Goal: Check status: Check status

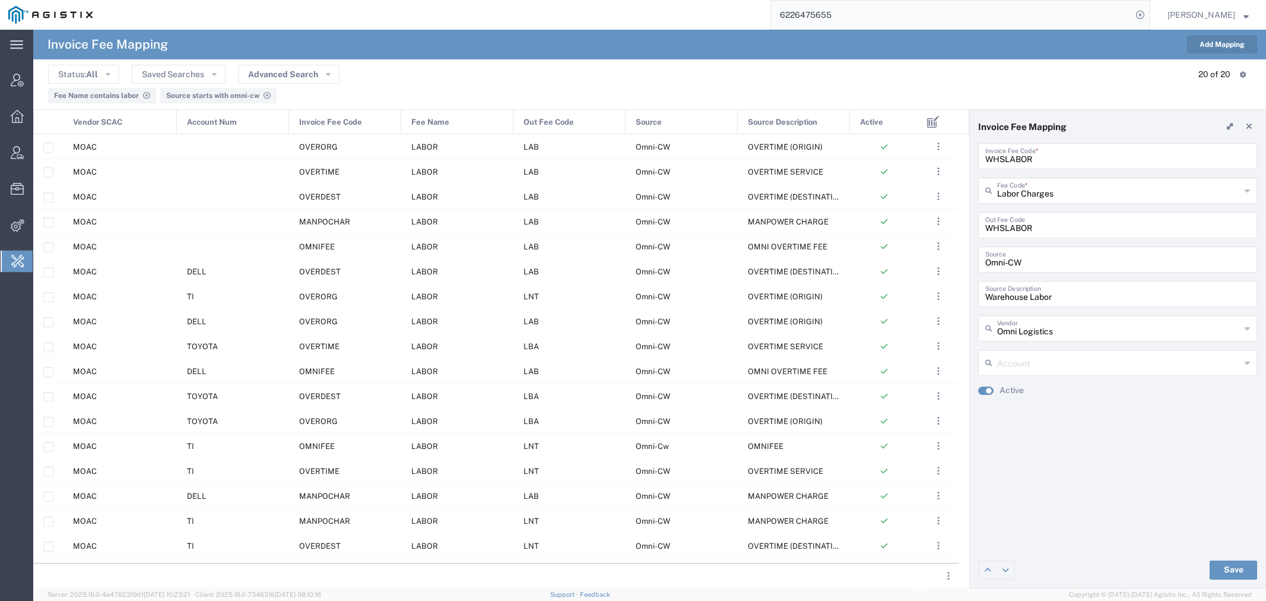
click at [666, 9] on div "6226475655" at bounding box center [625, 15] width 1049 height 30
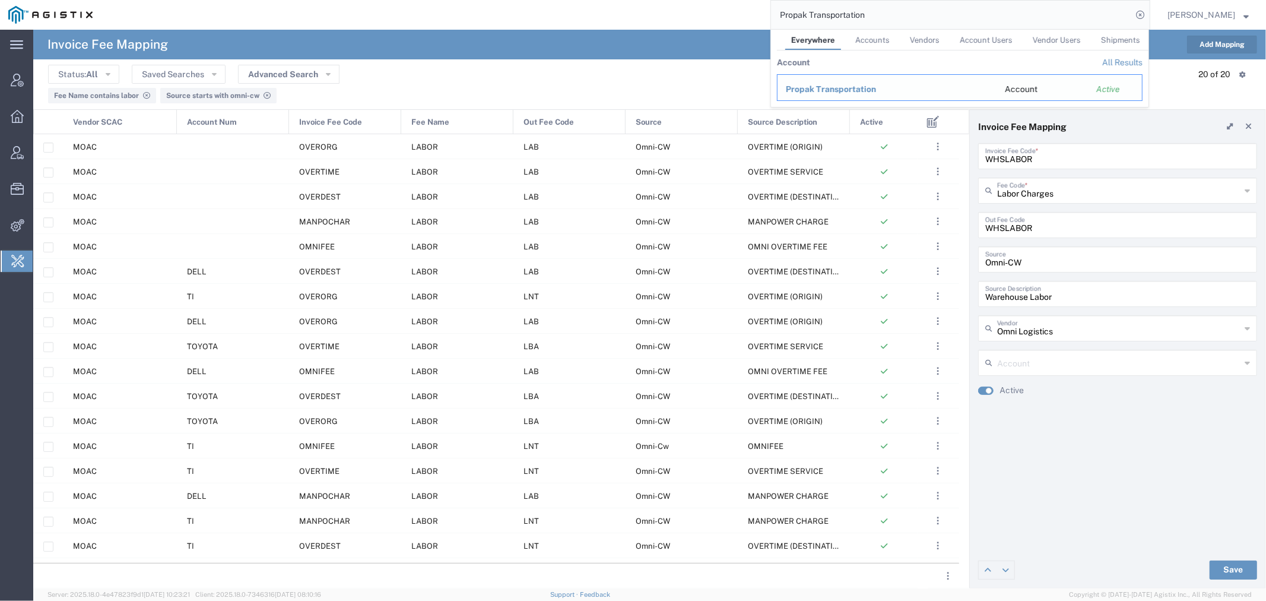
click at [838, 91] on span "Propak Transportation" at bounding box center [831, 88] width 90 height 9
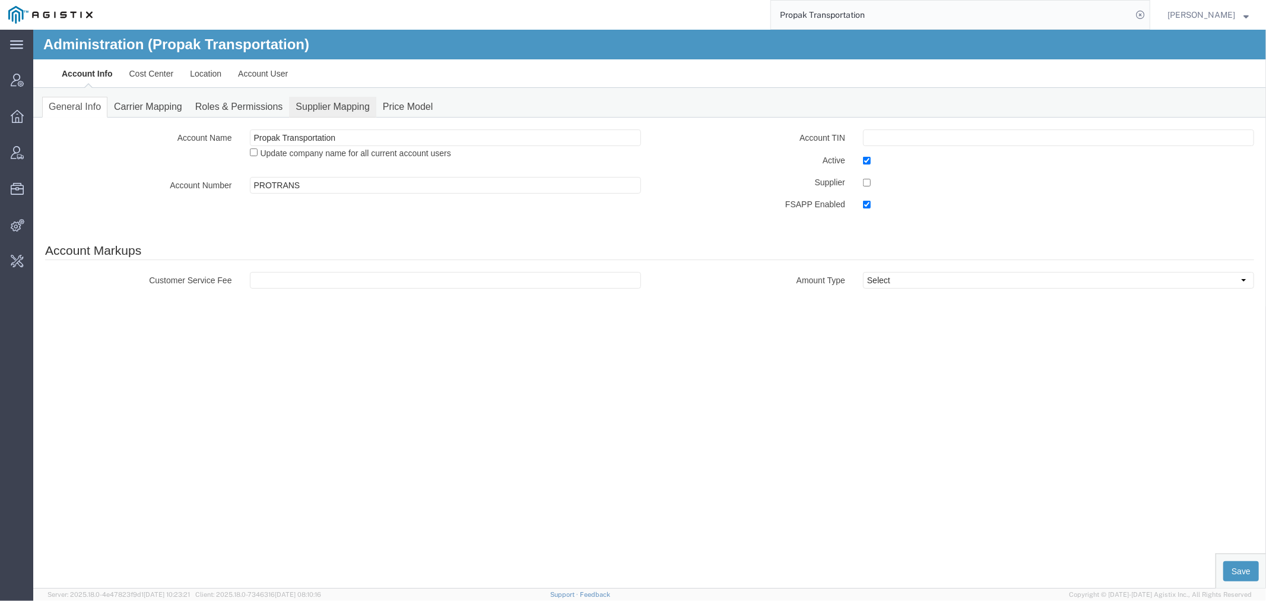
click at [326, 104] on link "Supplier Mapping" at bounding box center [331, 106] width 87 height 21
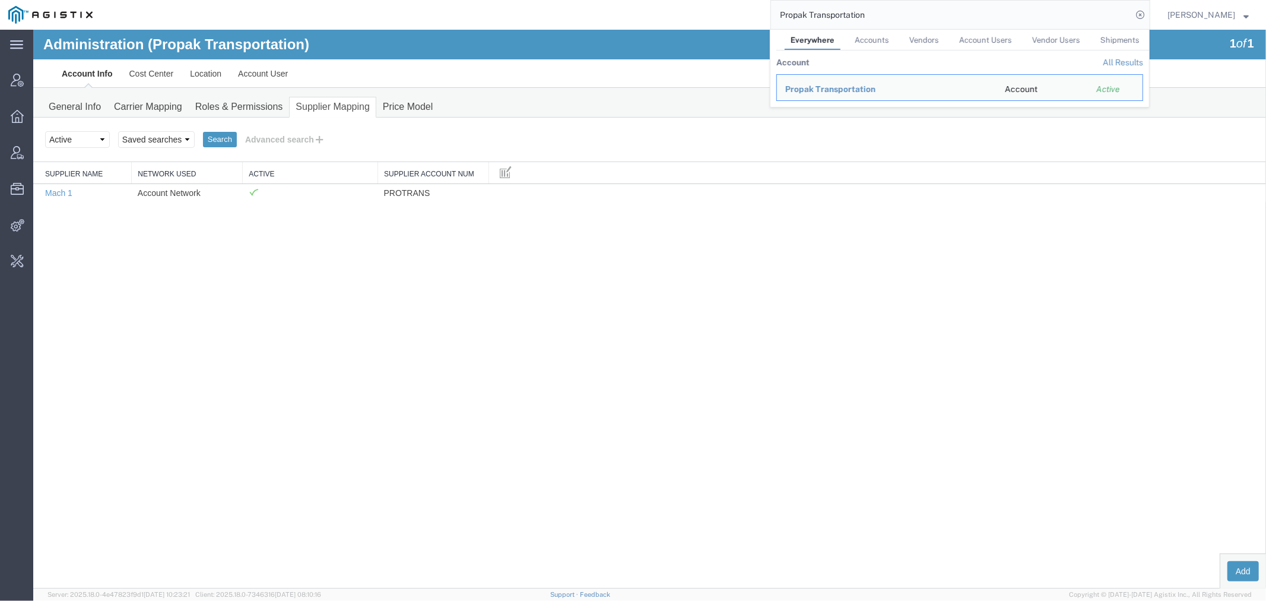
drag, startPoint x: 894, startPoint y: 14, endPoint x: 604, endPoint y: 8, distance: 290.9
click at [615, 10] on div "Propak Transportation Everywhere Accounts Vendors Account Users Vendor Users Sh…" at bounding box center [625, 15] width 1049 height 30
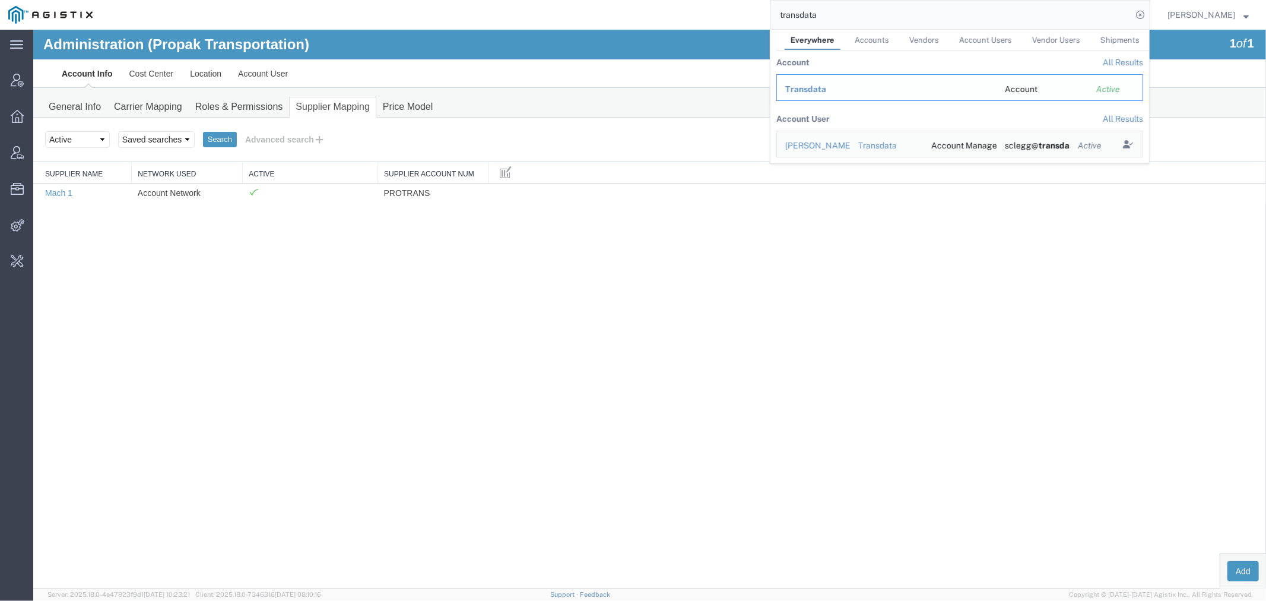
click at [826, 87] on span "Transdata" at bounding box center [805, 88] width 41 height 9
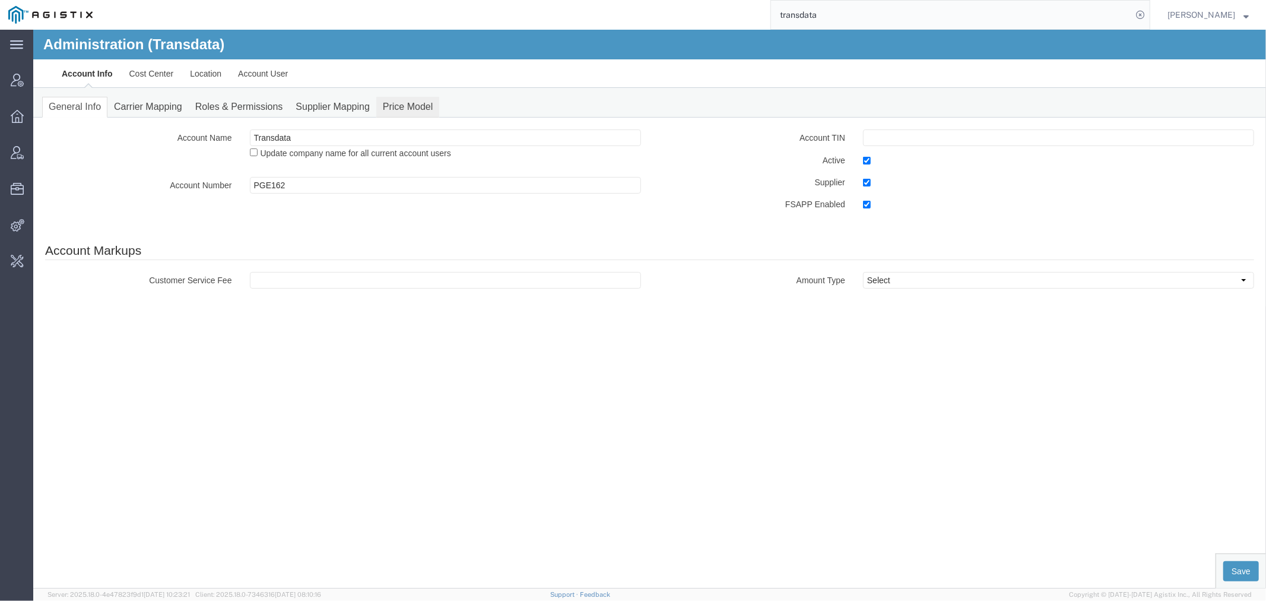
click at [406, 103] on link "Price Model" at bounding box center [407, 106] width 63 height 21
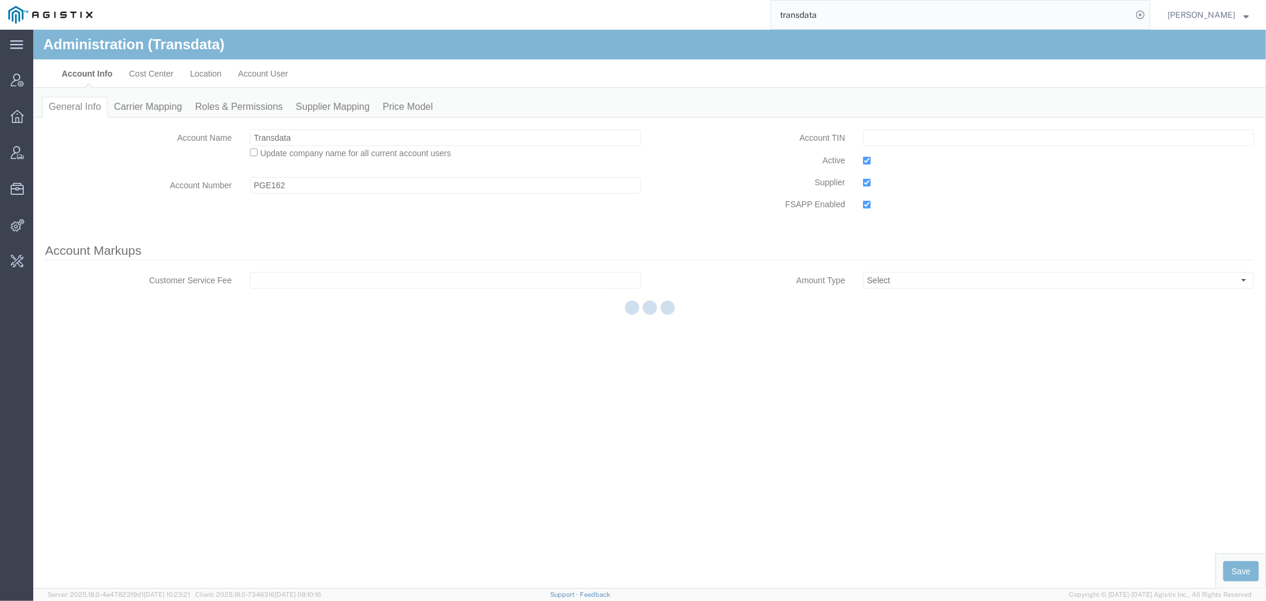
click at [329, 105] on div at bounding box center [649, 309] width 1233 height 558
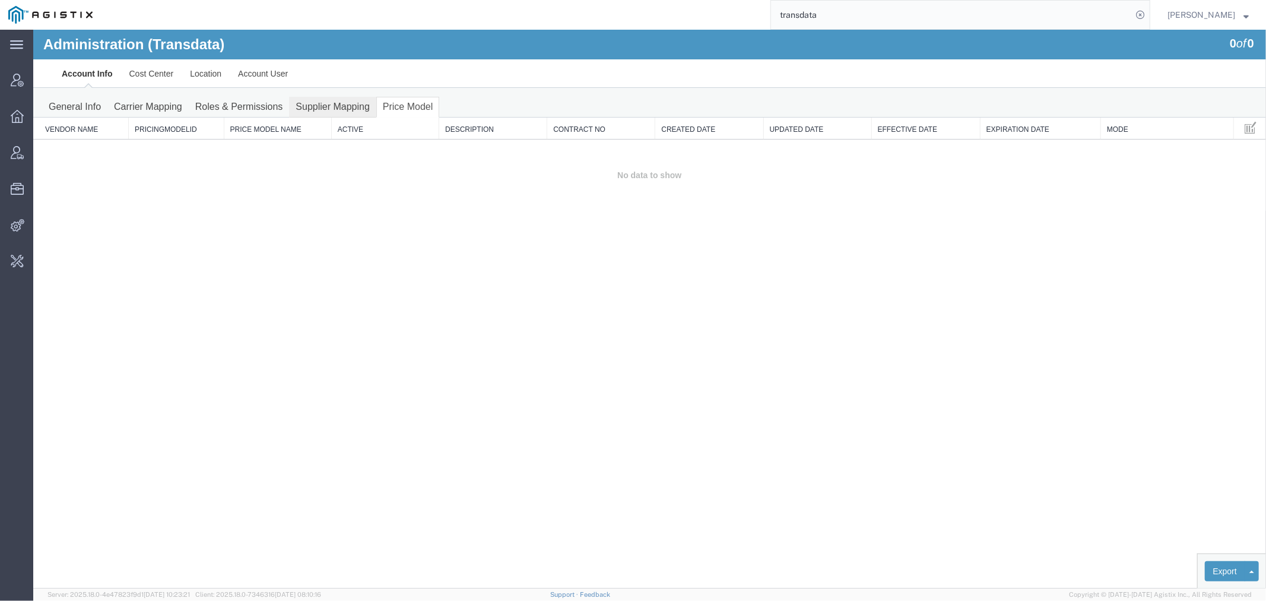
click at [328, 104] on link "Supplier Mapping" at bounding box center [331, 106] width 87 height 21
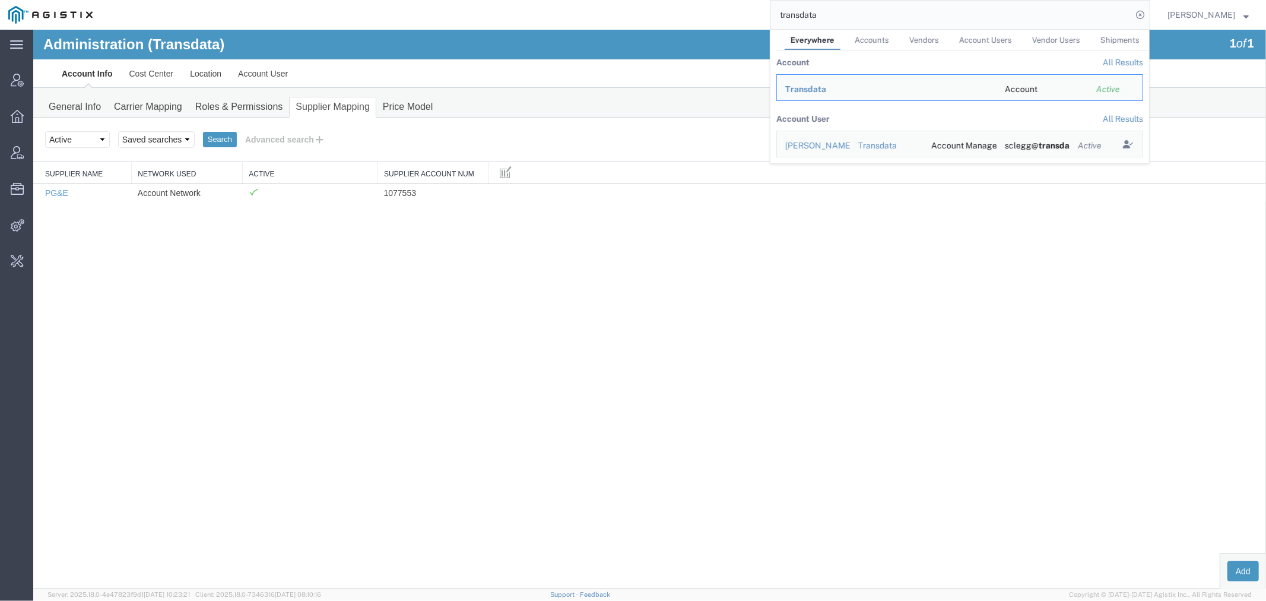
drag, startPoint x: 912, startPoint y: 14, endPoint x: 605, endPoint y: 8, distance: 306.9
click at [667, 8] on div "transdata Everywhere Accounts Vendors Account Users Vendor Users Shipments Acco…" at bounding box center [625, 15] width 1049 height 30
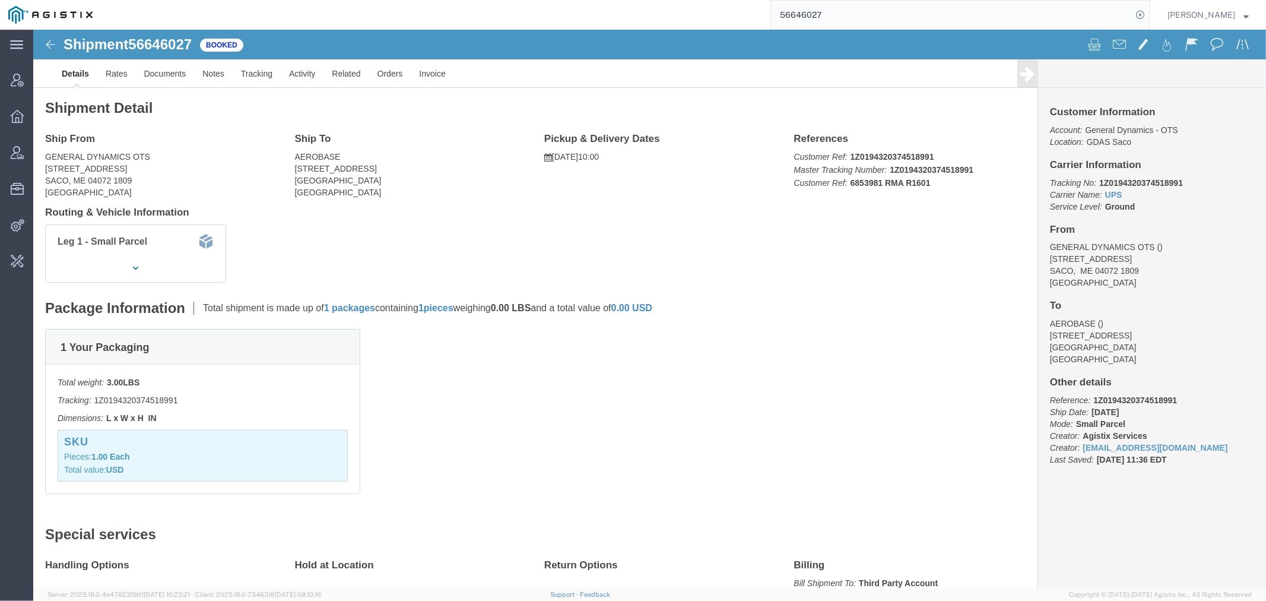
drag, startPoint x: 893, startPoint y: 6, endPoint x: 597, endPoint y: 13, distance: 295.6
click at [600, 13] on div "56646027" at bounding box center [625, 15] width 1049 height 30
type input "offline@gd-ots"
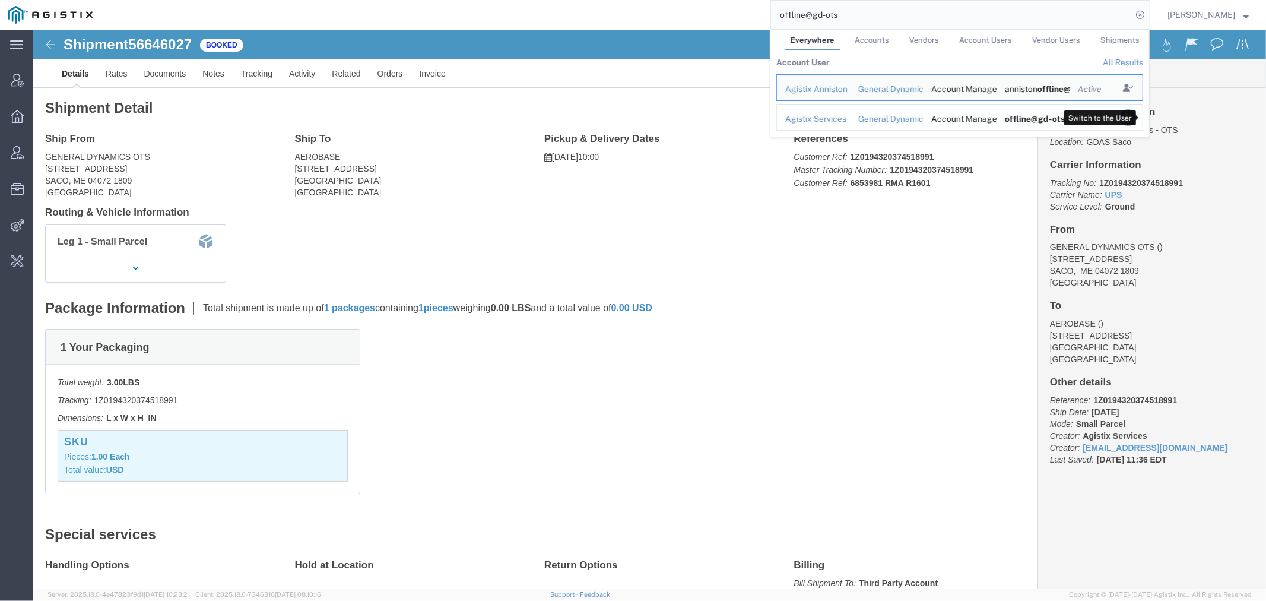
click at [1136, 115] on icon "Search Results" at bounding box center [1128, 117] width 17 height 17
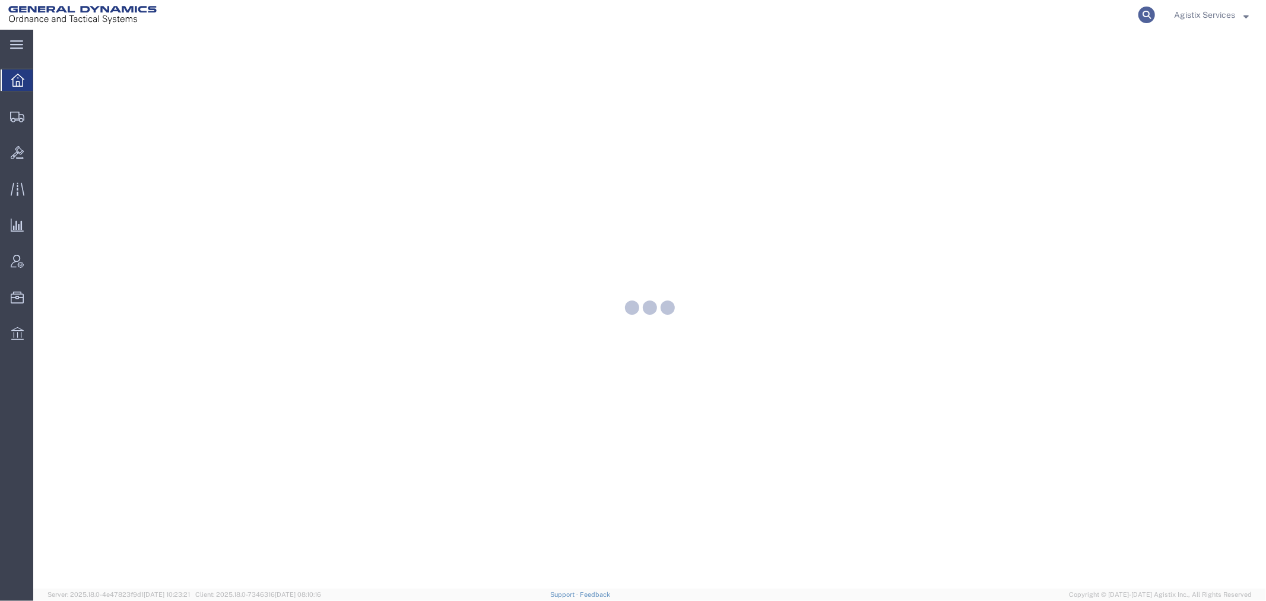
click at [1148, 9] on icon at bounding box center [1146, 15] width 17 height 17
paste input "56646027"
type input "56646027"
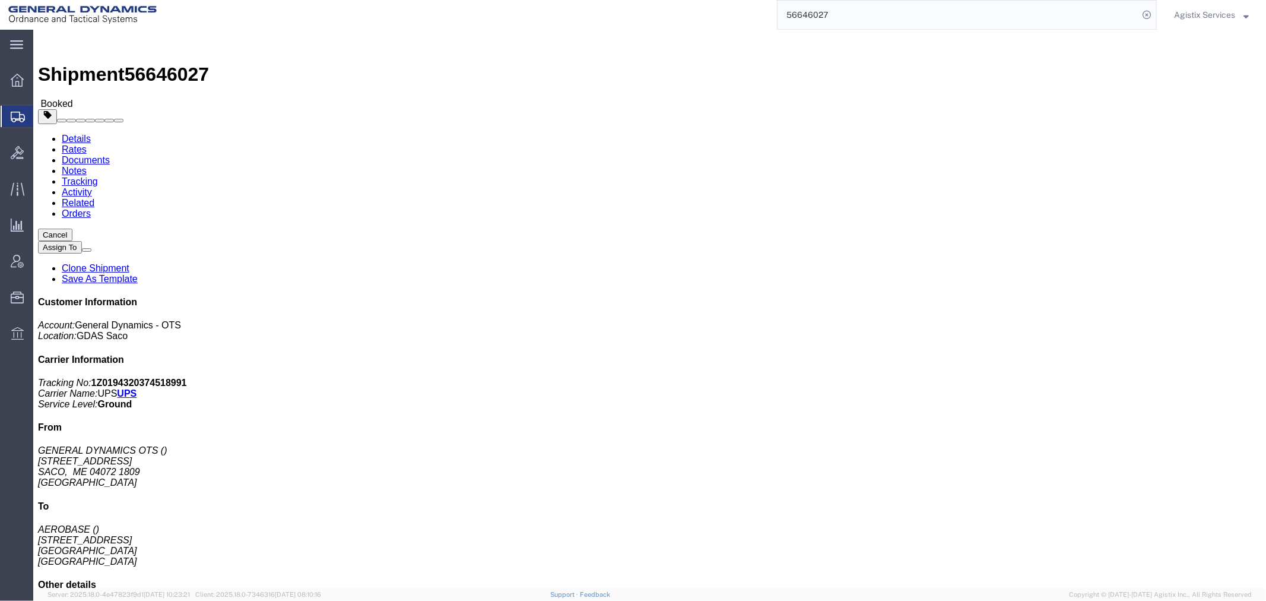
click link "Tracking"
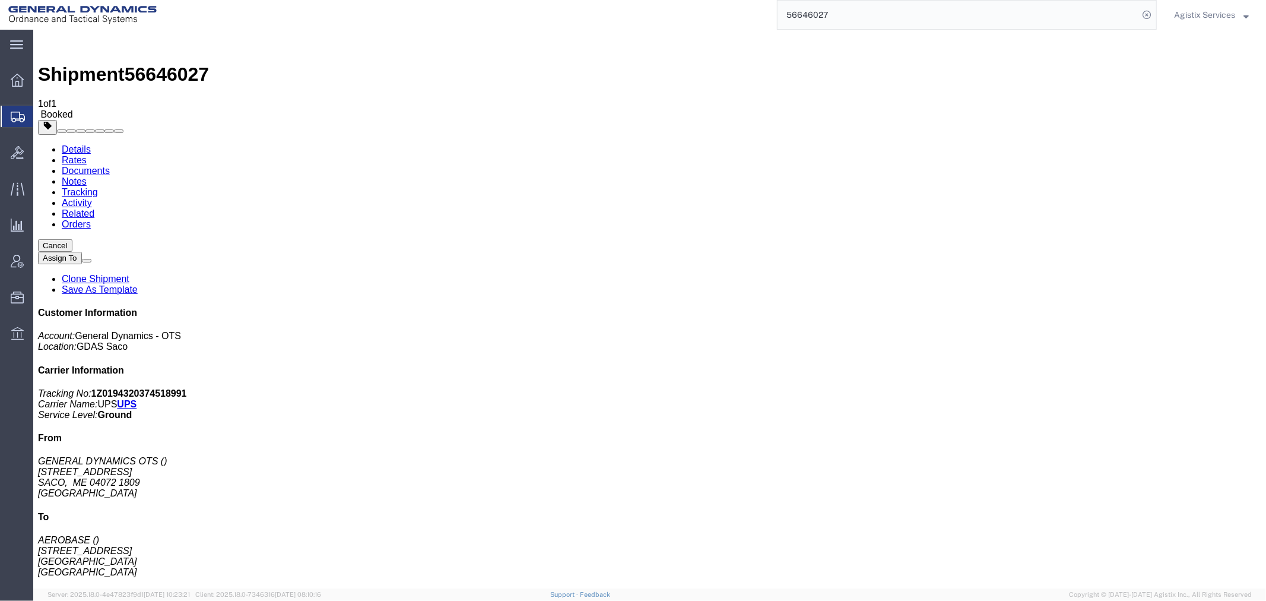
drag, startPoint x: 1151, startPoint y: 65, endPoint x: 1089, endPoint y: 50, distance: 63.3
click at [97, 186] on link "Tracking" at bounding box center [79, 191] width 36 height 10
drag, startPoint x: 1138, startPoint y: 66, endPoint x: 1090, endPoint y: 49, distance: 51.1
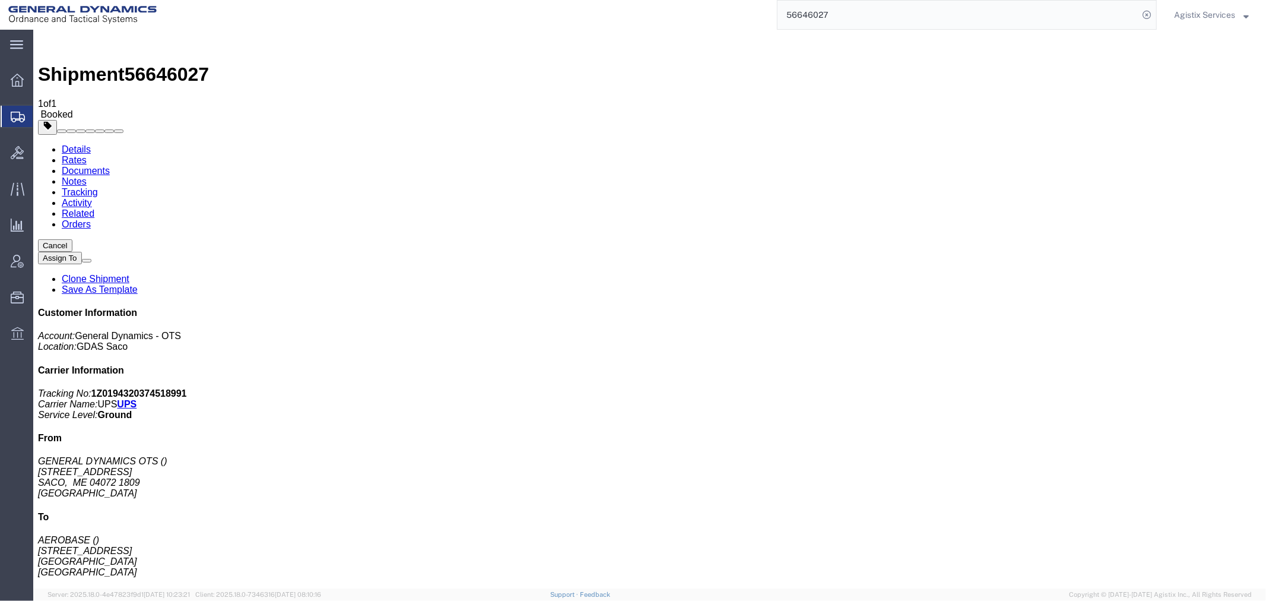
copy p "Could not retrieve authentication token [Error Id : RfnX5A]"
